Goal: Transaction & Acquisition: Purchase product/service

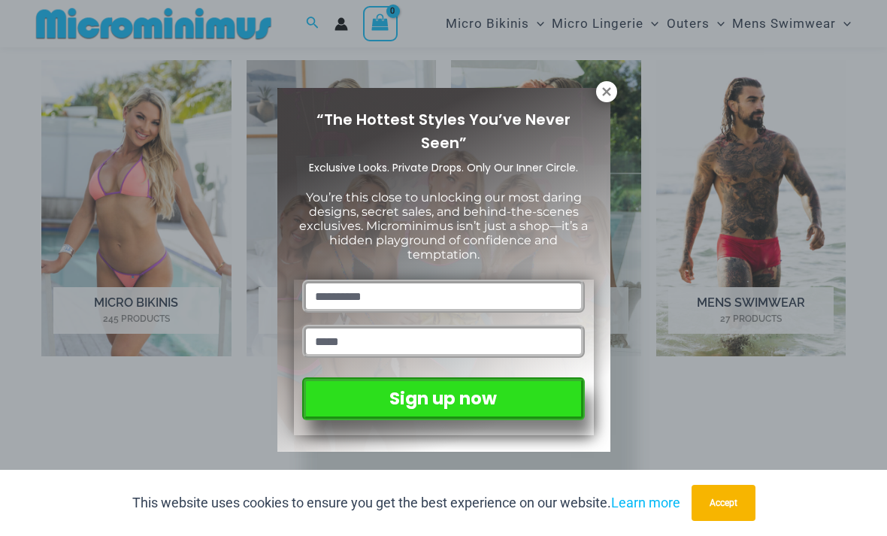
scroll to position [966, 0]
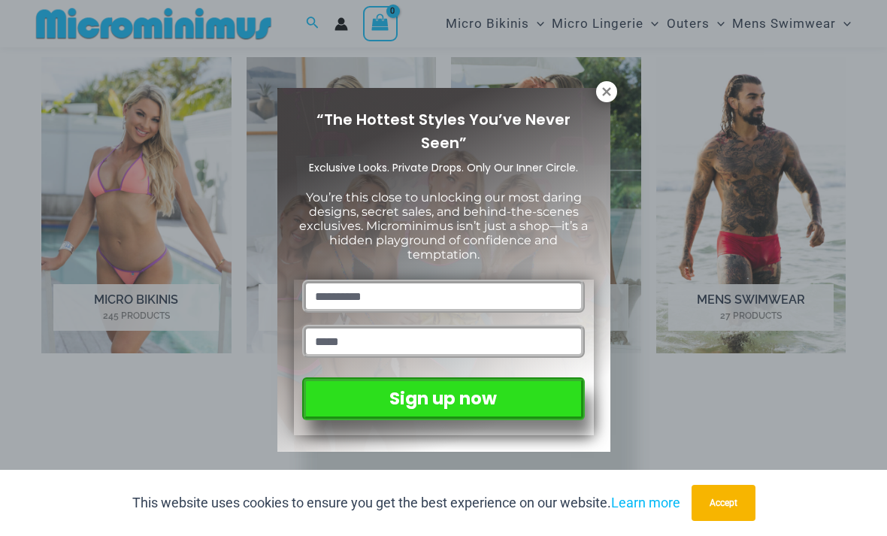
click at [609, 94] on icon at bounding box center [606, 91] width 8 height 8
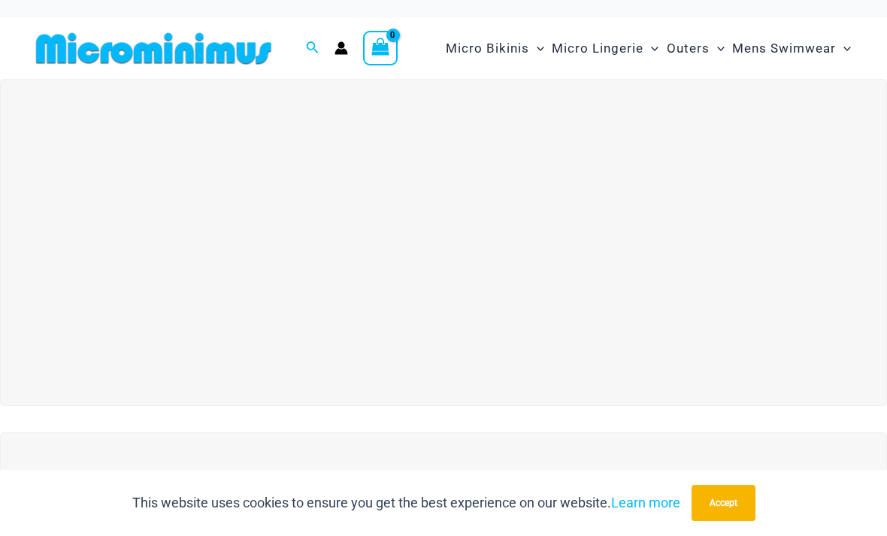
scroll to position [0, 0]
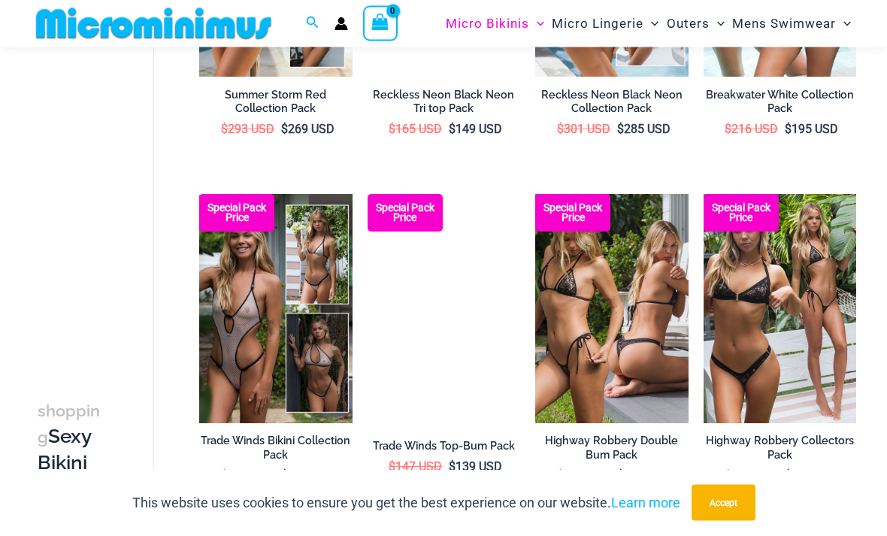
scroll to position [1012, 0]
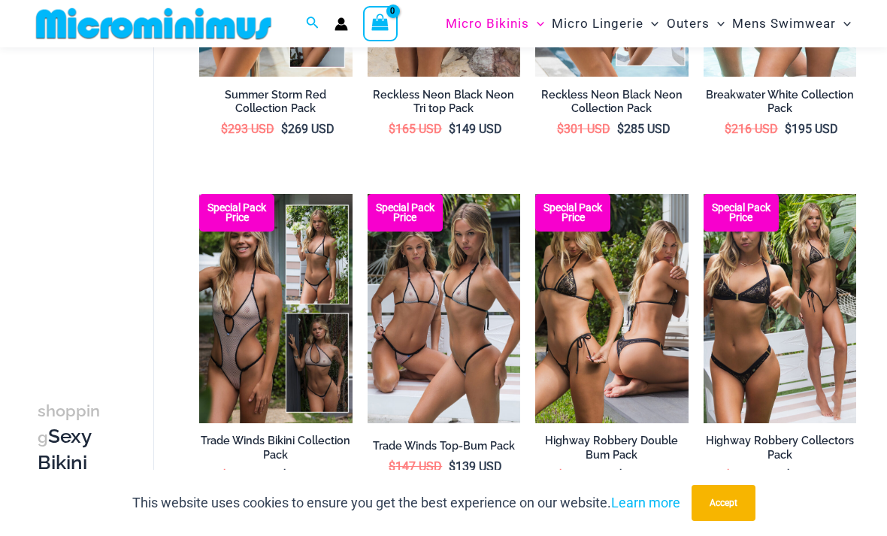
click at [199, 194] on img at bounding box center [199, 194] width 0 height 0
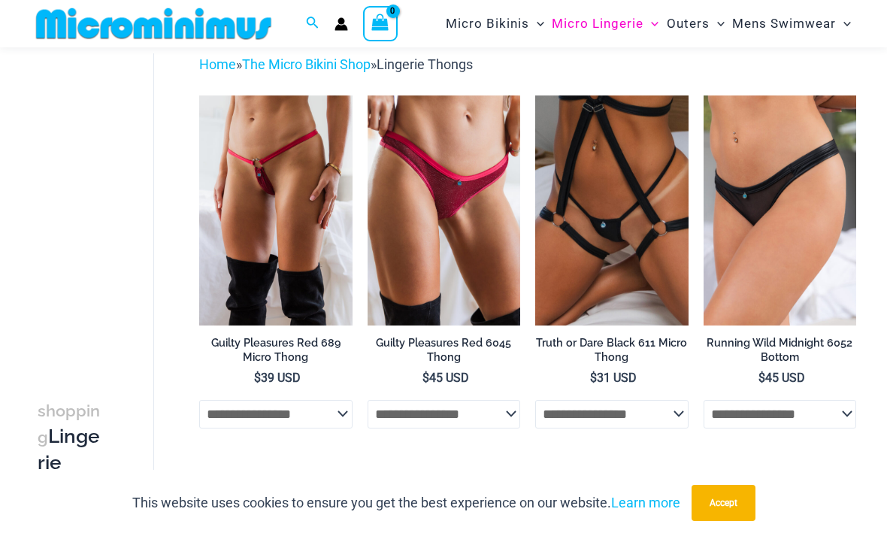
scroll to position [49, 0]
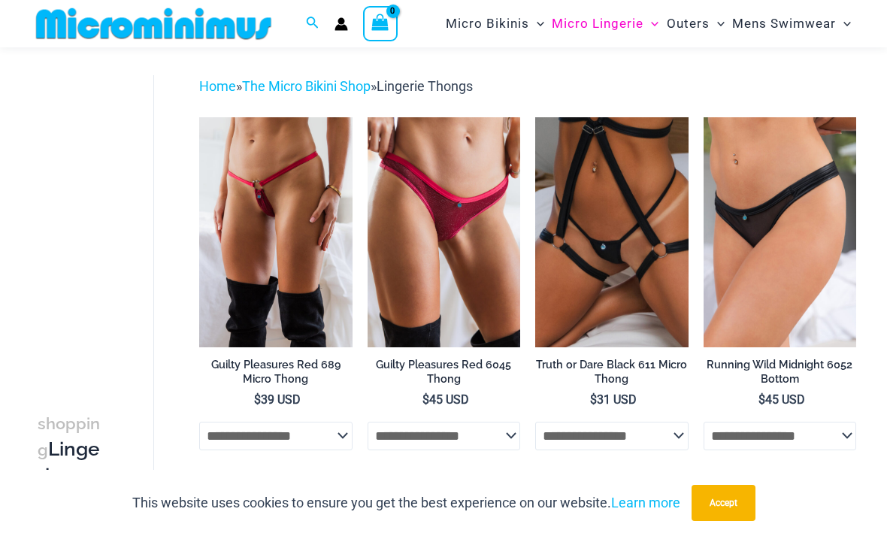
click at [199, 117] on img at bounding box center [199, 117] width 0 height 0
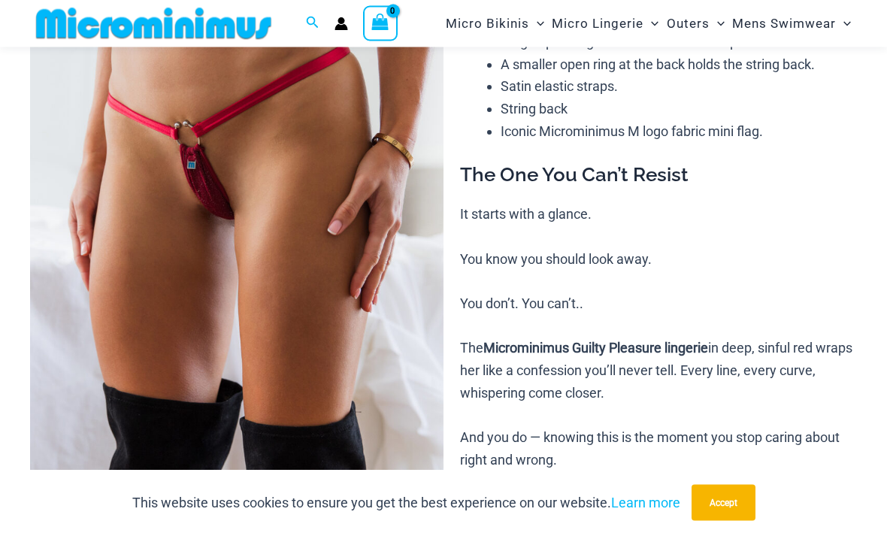
scroll to position [141, 0]
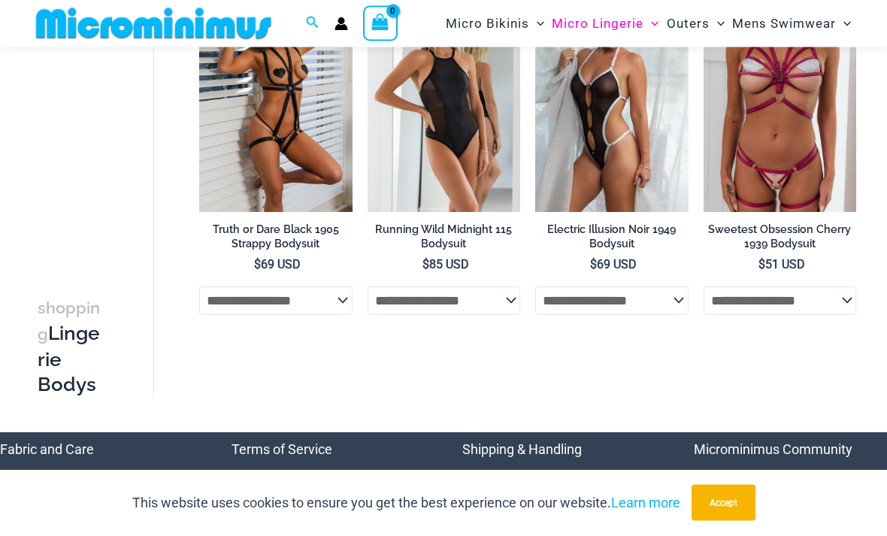
scroll to position [184, 0]
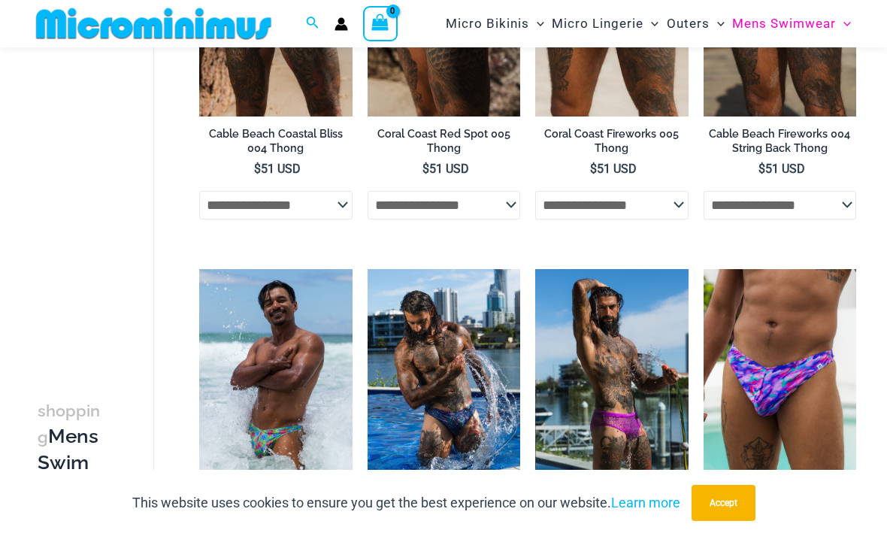
scroll to position [464, 0]
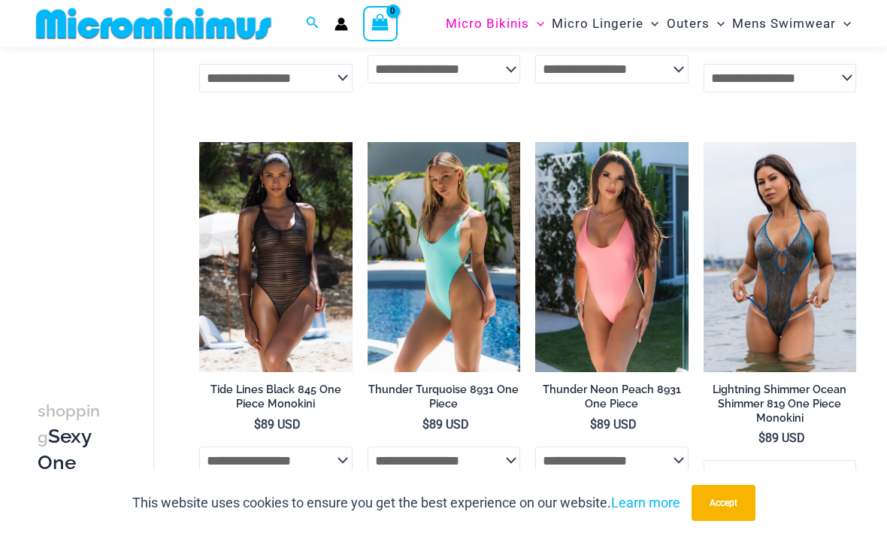
scroll to position [1554, 0]
click at [535, 141] on img at bounding box center [535, 141] width 0 height 0
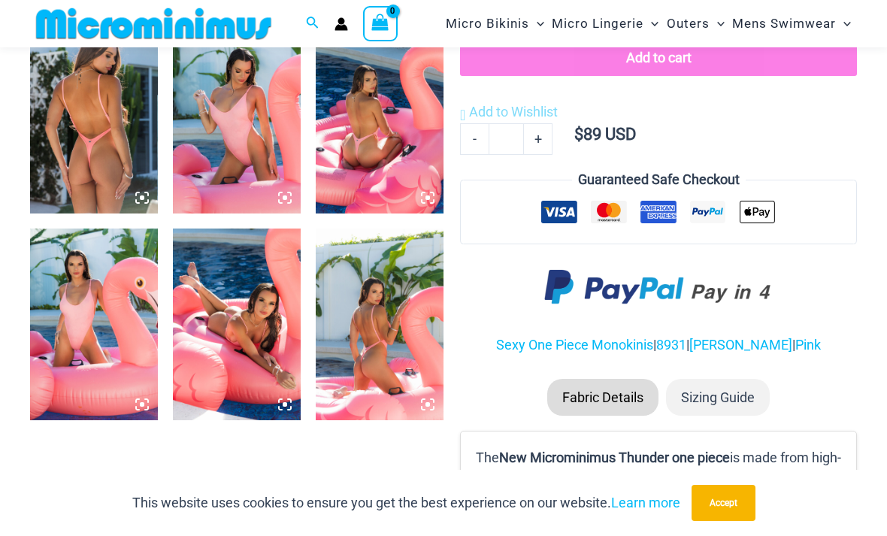
scroll to position [706, 0]
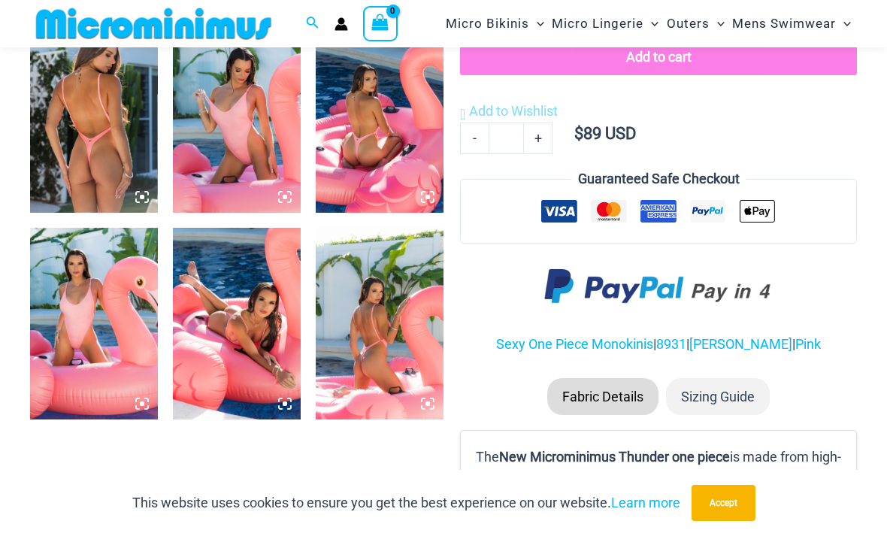
click at [155, 195] on img at bounding box center [94, 117] width 128 height 192
click at [794, 244] on div "**********" at bounding box center [658, 47] width 397 height 1323
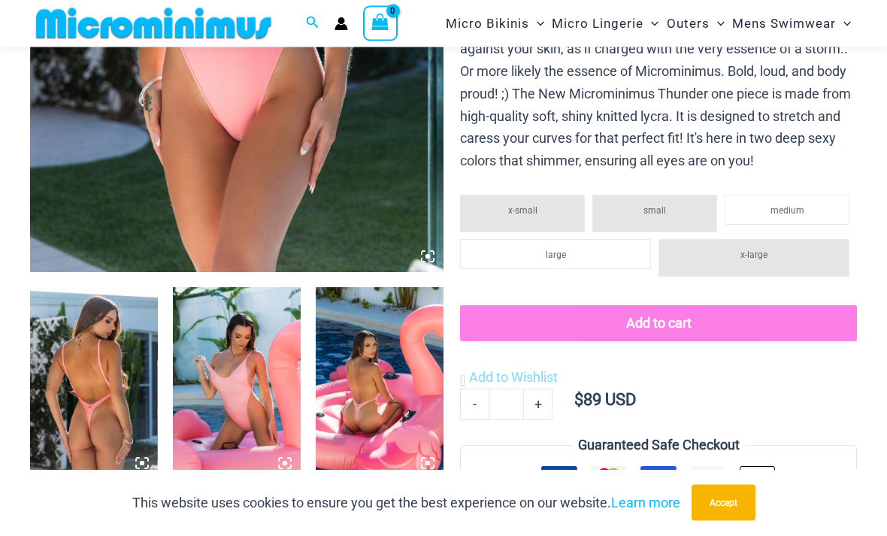
scroll to position [440, 0]
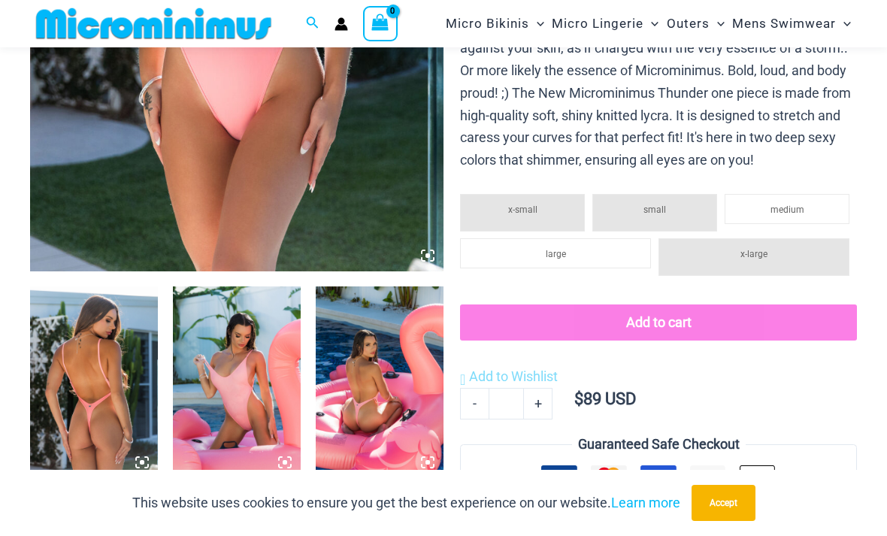
click at [775, 256] on li "x-large" at bounding box center [753, 257] width 191 height 38
click at [773, 247] on li "x-large" at bounding box center [753, 257] width 191 height 38
click at [612, 247] on li "large" at bounding box center [555, 253] width 191 height 30
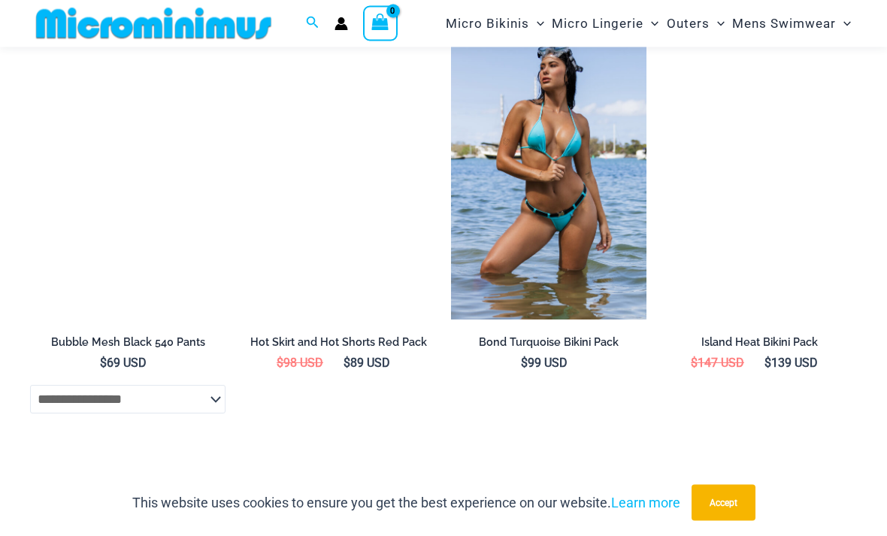
scroll to position [3952, 0]
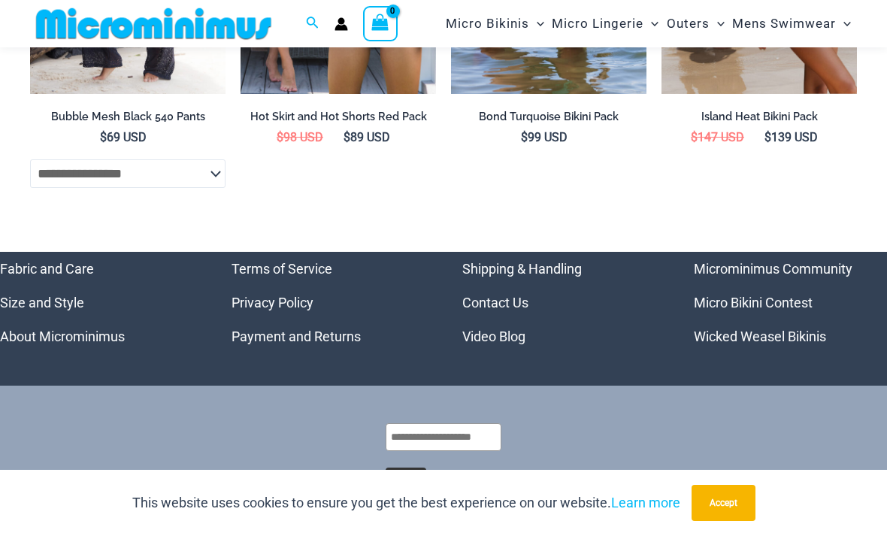
click at [797, 295] on link "Micro Bikini Contest" at bounding box center [753, 303] width 119 height 16
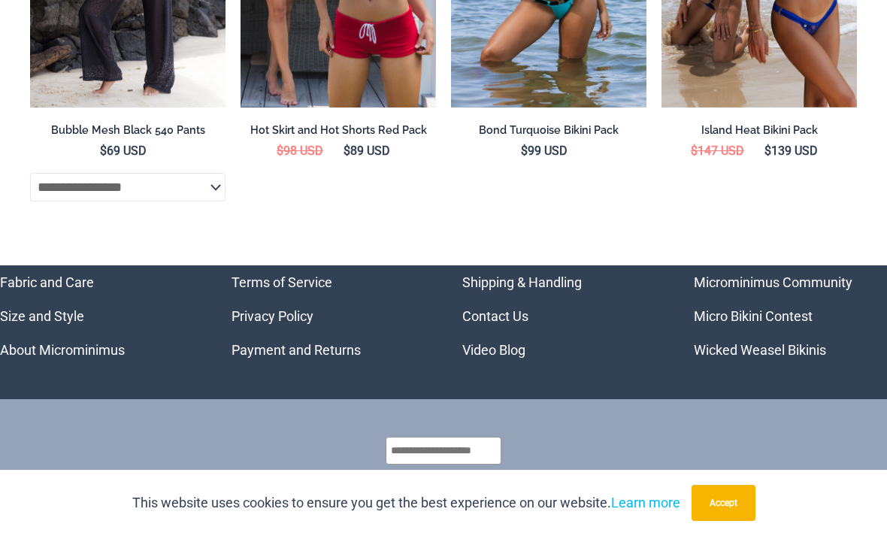
scroll to position [4000, 0]
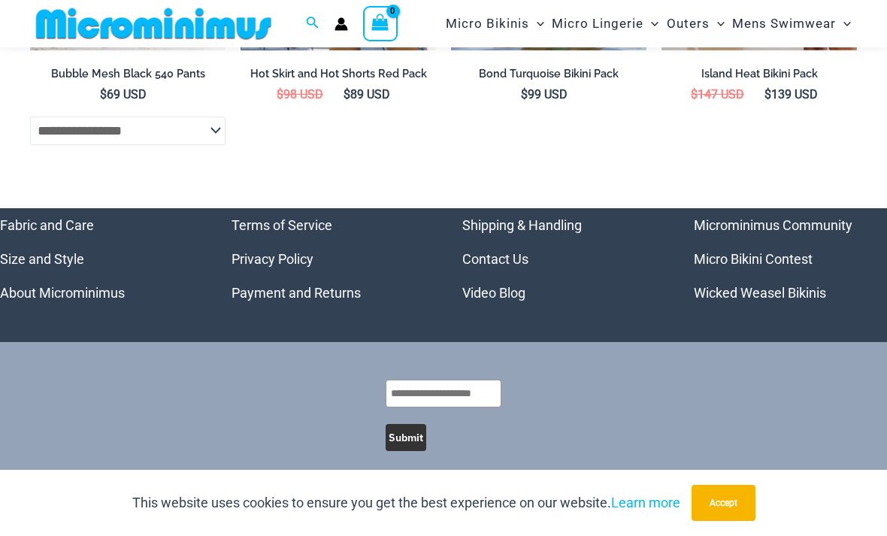
click at [774, 285] on link "Wicked Weasel Bikinis" at bounding box center [760, 293] width 132 height 16
